Goal: Task Accomplishment & Management: Use online tool/utility

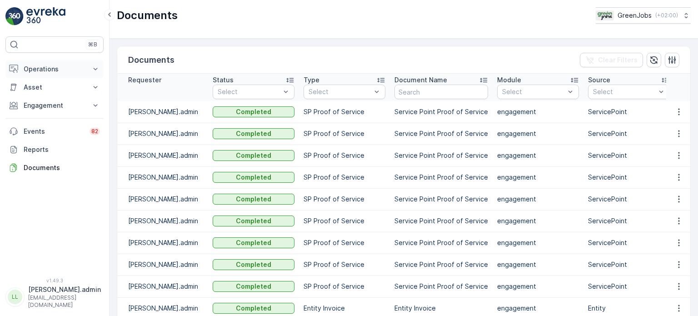
click at [50, 69] on p "Operations" at bounding box center [55, 69] width 62 height 9
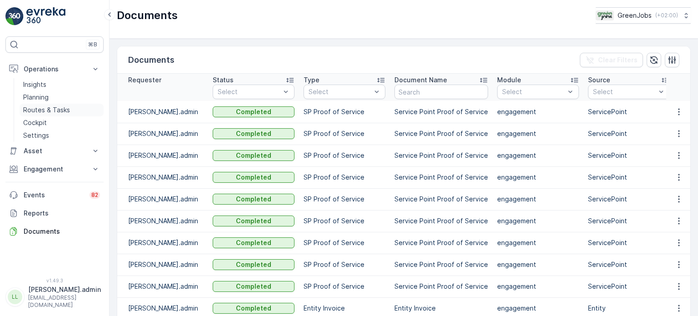
click at [51, 108] on p "Routes & Tasks" at bounding box center [46, 109] width 47 height 9
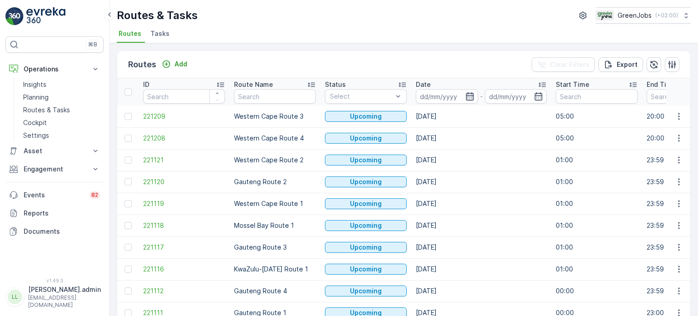
click at [465, 99] on icon "button" at bounding box center [469, 96] width 9 height 9
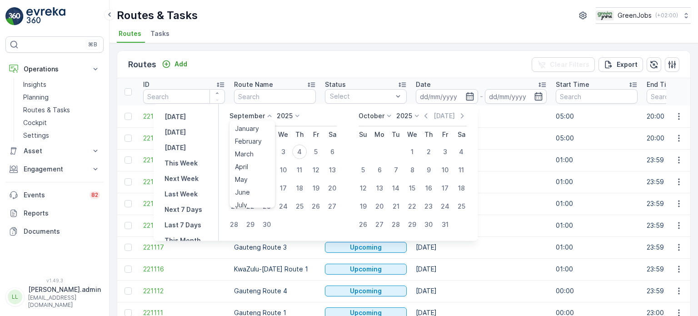
click at [271, 116] on icon at bounding box center [269, 115] width 9 height 9
click at [259, 150] on div "August" at bounding box center [245, 148] width 29 height 13
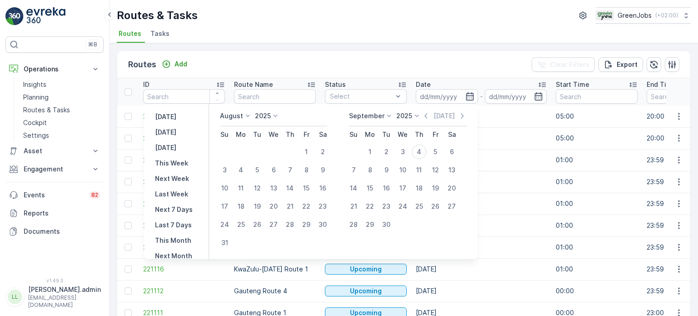
click at [271, 116] on p "2025" at bounding box center [263, 115] width 16 height 9
click at [239, 113] on p "August" at bounding box center [231, 115] width 23 height 9
click at [247, 157] on span "September" at bounding box center [242, 161] width 35 height 9
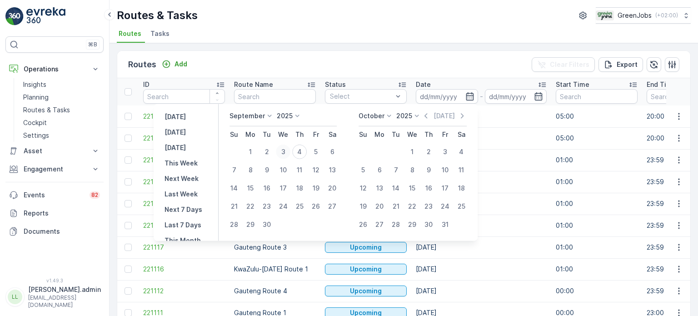
click at [285, 150] on div "3" at bounding box center [283, 152] width 15 height 15
type input "[DATE]"
click at [285, 150] on div "3" at bounding box center [283, 152] width 15 height 15
type input "[DATE]"
drag, startPoint x: 285, startPoint y: 150, endPoint x: 297, endPoint y: 151, distance: 11.8
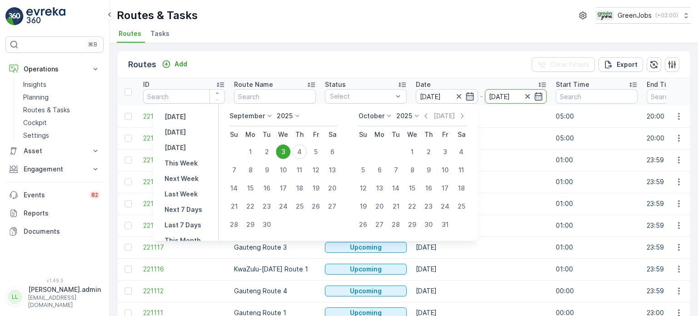
click at [285, 151] on div "3" at bounding box center [283, 152] width 15 height 15
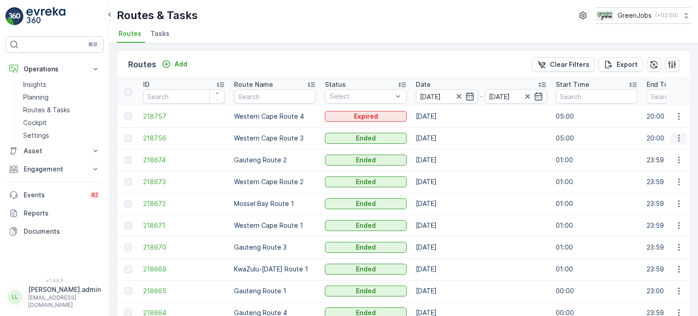
click at [678, 136] on icon "button" at bounding box center [679, 138] width 9 height 9
click at [653, 152] on span "See More Details" at bounding box center [657, 151] width 53 height 9
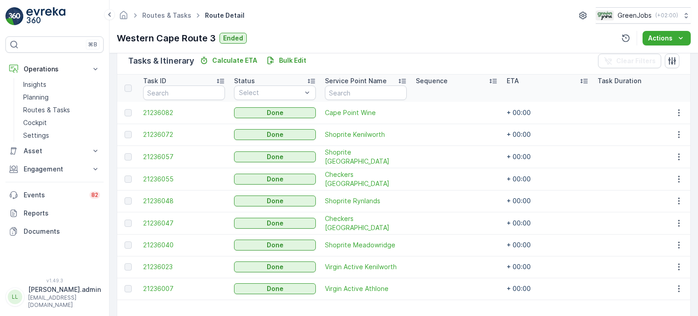
scroll to position [227, 0]
click at [679, 133] on icon "button" at bounding box center [679, 133] width 9 height 9
click at [658, 146] on span "See More Details" at bounding box center [668, 146] width 53 height 9
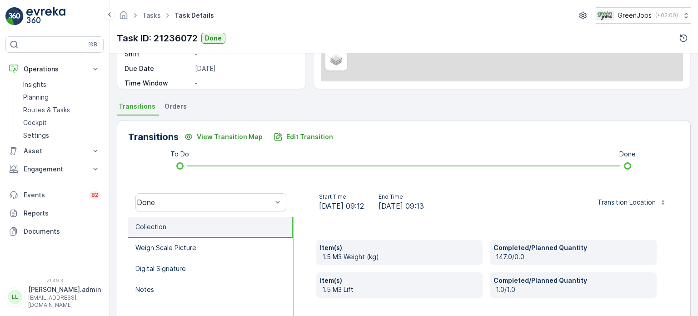
scroll to position [182, 0]
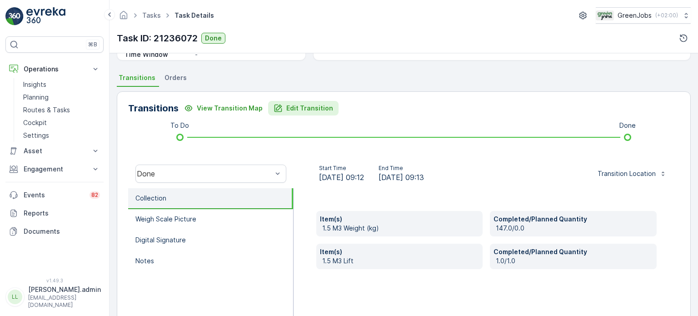
click at [310, 109] on p "Edit Transition" at bounding box center [309, 108] width 47 height 9
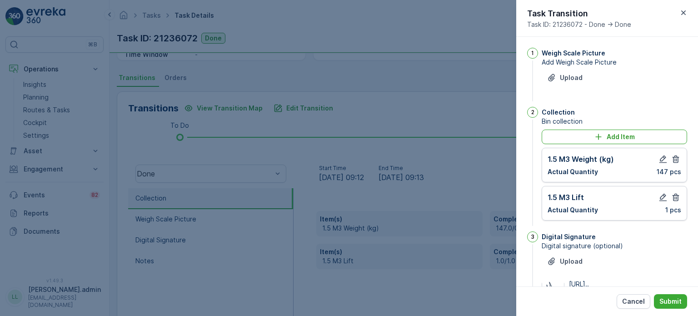
scroll to position [119, 0]
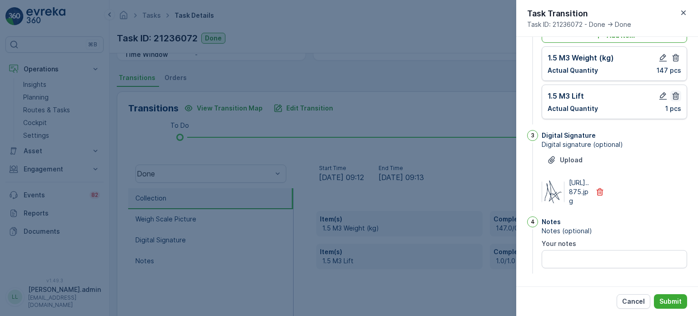
click at [676, 92] on icon "button" at bounding box center [676, 96] width 7 height 8
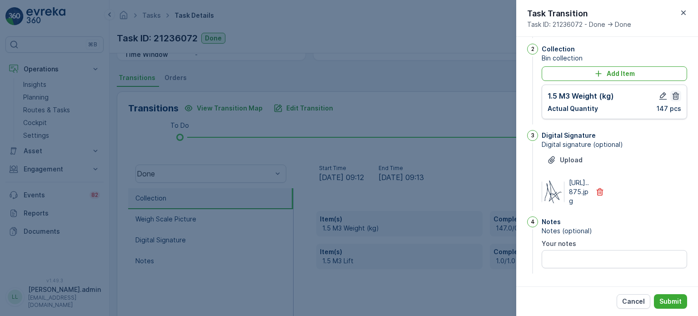
click at [675, 91] on icon "button" at bounding box center [675, 95] width 9 height 9
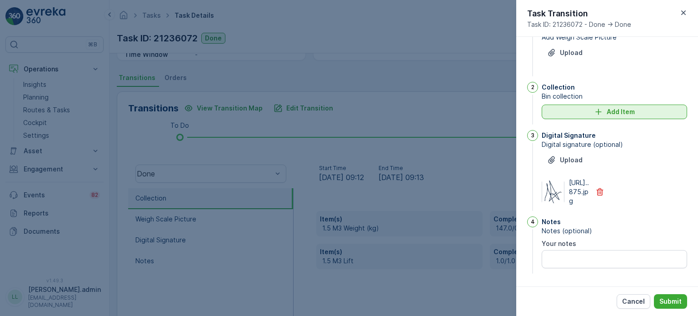
click at [600, 109] on icon "Add Item" at bounding box center [598, 112] width 6 height 6
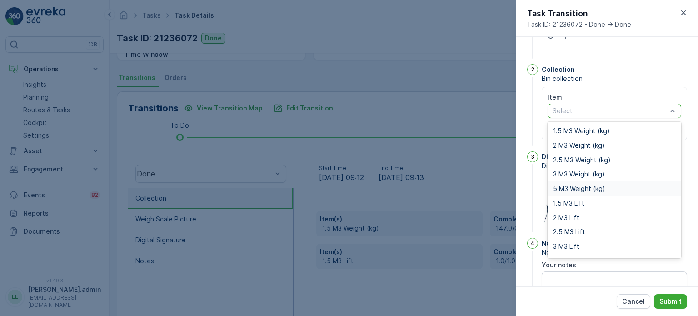
click at [570, 190] on span "5 M3 Weight (kg)" at bounding box center [579, 188] width 52 height 7
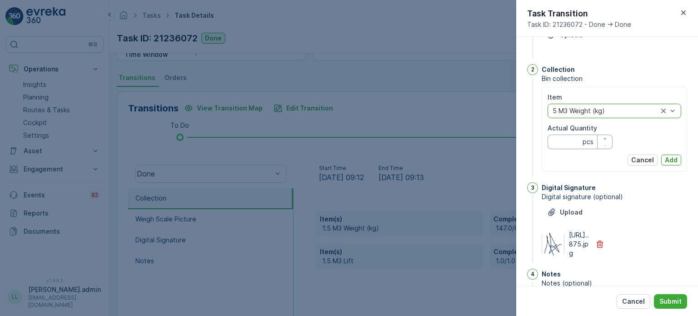
click at [564, 141] on Quantity "Actual Quantity" at bounding box center [580, 142] width 65 height 15
type Quantity "450"
click at [671, 158] on p "Add" at bounding box center [671, 159] width 13 height 9
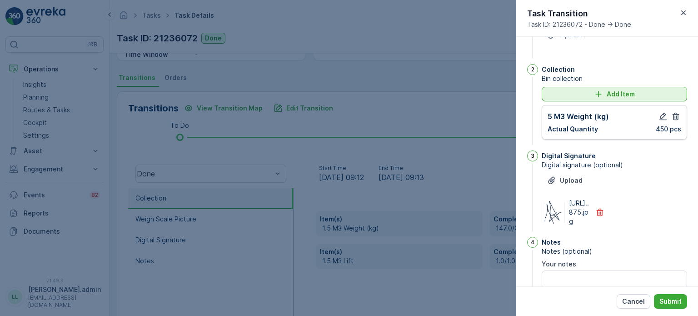
click at [555, 93] on div "Add Item" at bounding box center [614, 94] width 135 height 9
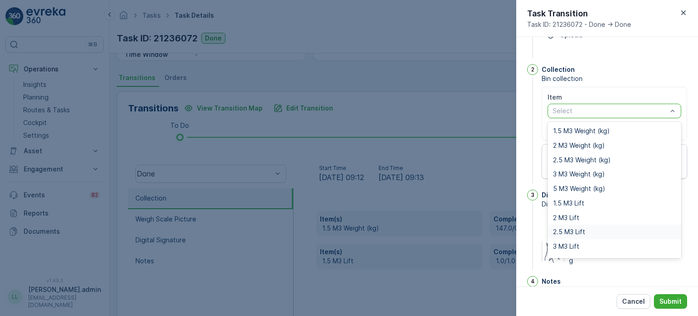
scroll to position [11, 0]
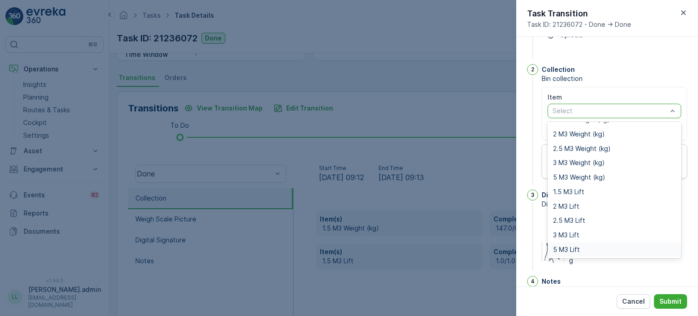
click at [569, 247] on span "5 M3 Lift" at bounding box center [566, 249] width 27 height 7
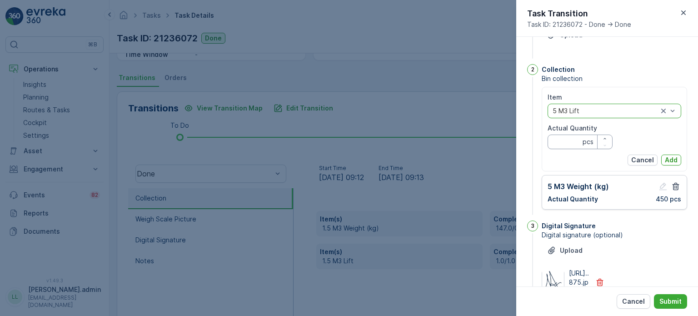
click at [552, 144] on Quantity "Actual Quantity" at bounding box center [580, 142] width 65 height 15
type Quantity "1"
click at [675, 153] on div "Item option 5 M3 Lift, selected. 5 M3 Lift Actual Quantity 1 pcs Cancel Add" at bounding box center [615, 129] width 134 height 73
drag, startPoint x: 673, startPoint y: 158, endPoint x: 675, endPoint y: 167, distance: 9.7
click at [673, 158] on p "Add" at bounding box center [671, 159] width 13 height 9
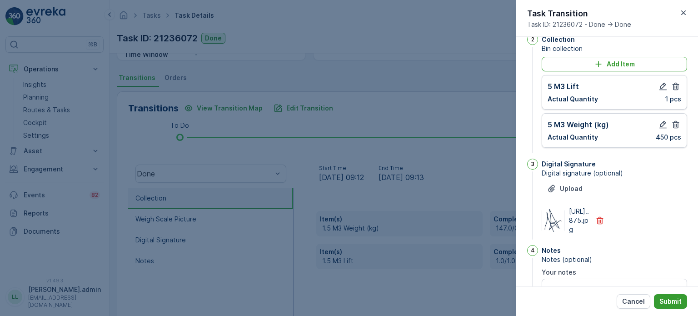
scroll to position [88, 0]
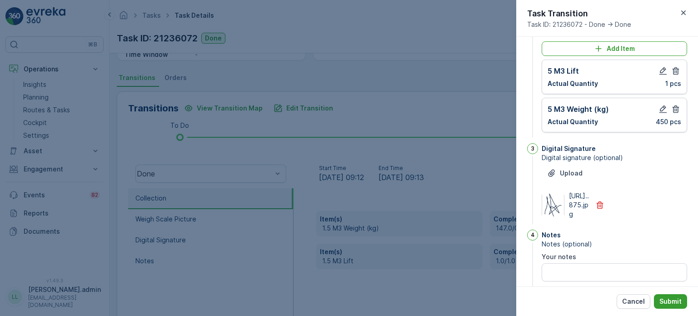
click at [677, 301] on p "Submit" at bounding box center [671, 301] width 22 height 9
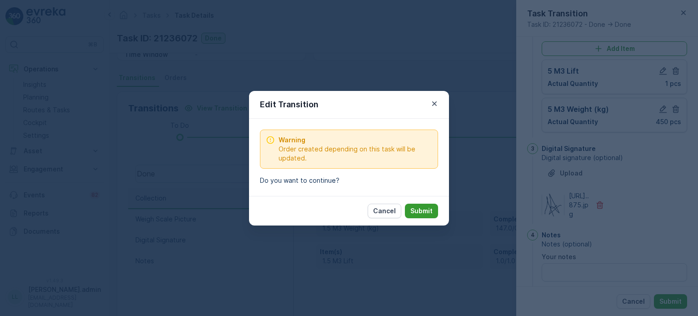
click at [413, 208] on p "Submit" at bounding box center [421, 210] width 22 height 9
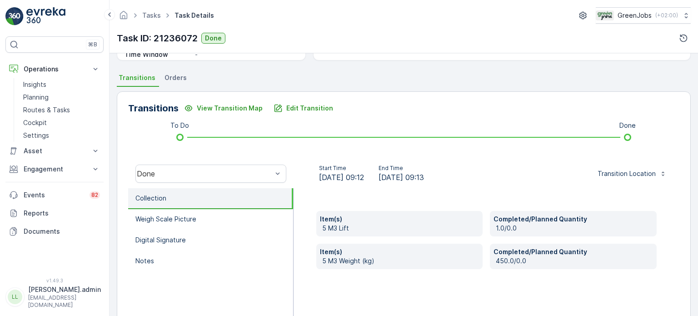
click at [173, 77] on span "Orders" at bounding box center [176, 77] width 22 height 9
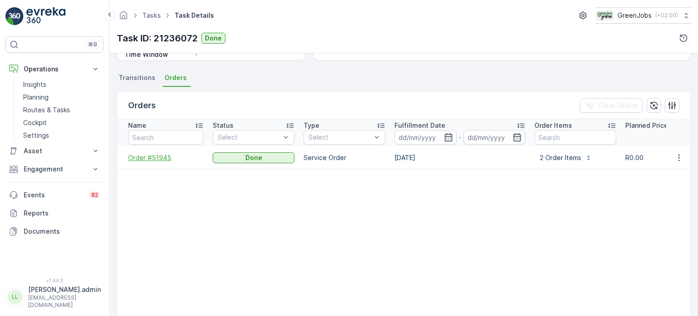
click at [160, 155] on span "Order #51945" at bounding box center [165, 157] width 75 height 9
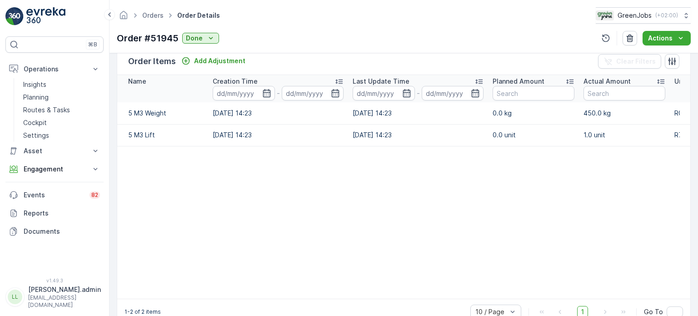
scroll to position [227, 0]
drag, startPoint x: 429, startPoint y: 296, endPoint x: 532, endPoint y: 298, distance: 103.2
click at [544, 294] on table "Name Creation Time - Last Update Time - Planned Amount Actual Amount Unit Price…" at bounding box center [490, 186] width 746 height 224
drag, startPoint x: 516, startPoint y: 296, endPoint x: 560, endPoint y: 300, distance: 43.9
click at [621, 289] on table "Name Creation Time - Last Update Time - Planned Amount Actual Amount Unit Price…" at bounding box center [490, 186] width 746 height 224
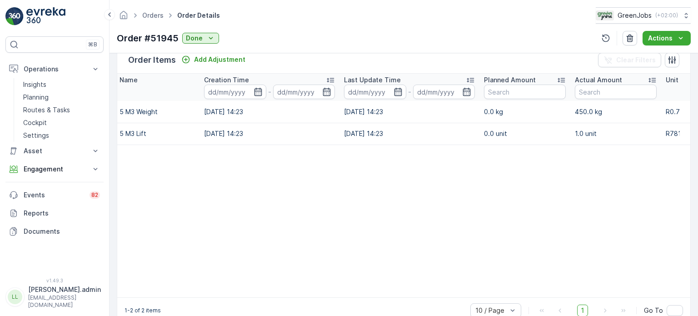
scroll to position [0, 0]
